Goal: Information Seeking & Learning: Learn about a topic

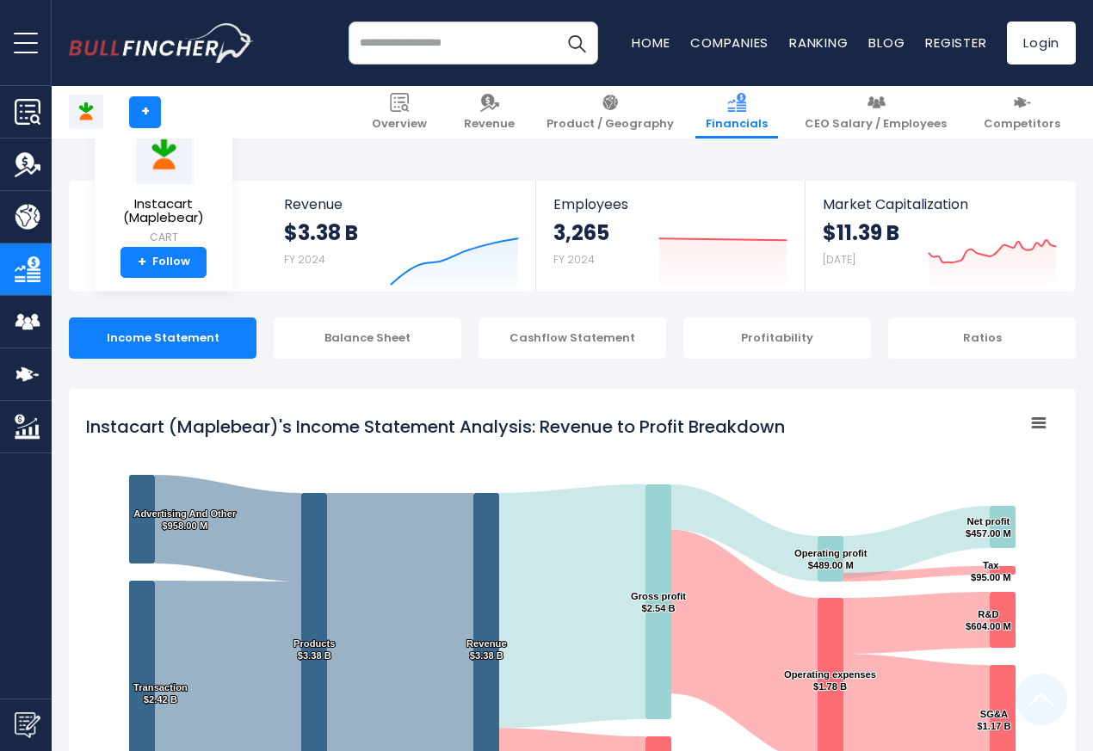
scroll to position [931, 0]
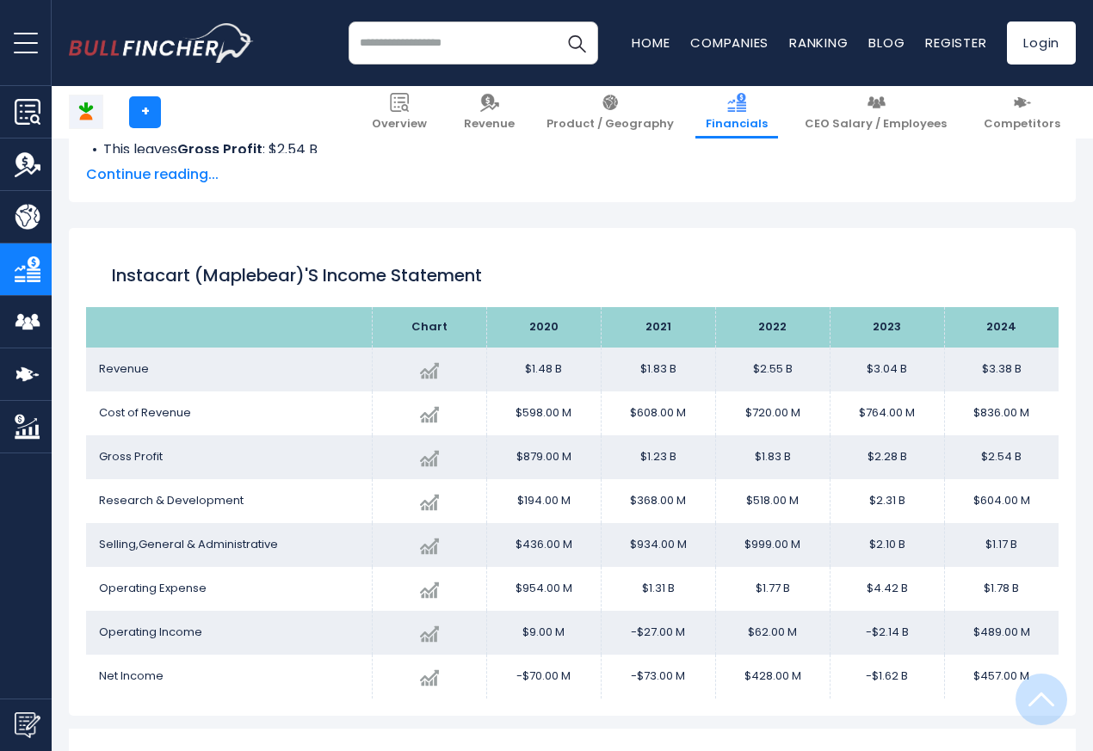
scroll to position [931, 0]
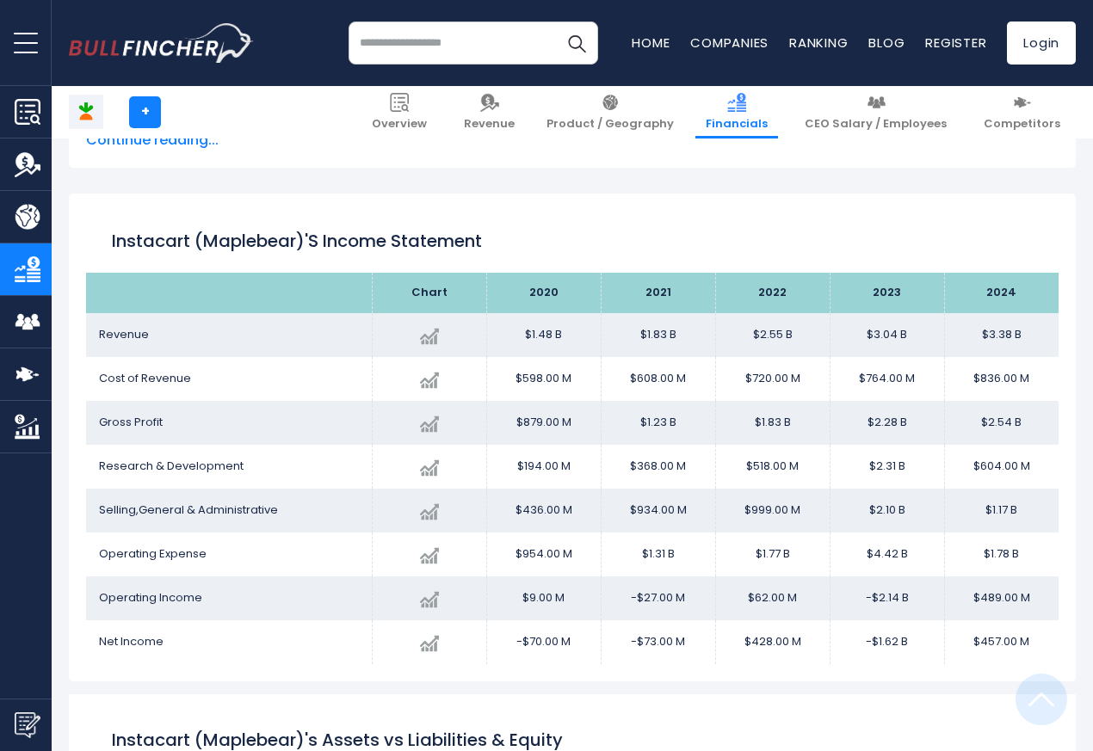
scroll to position [931, 0]
